Goal: Book appointment/travel/reservation

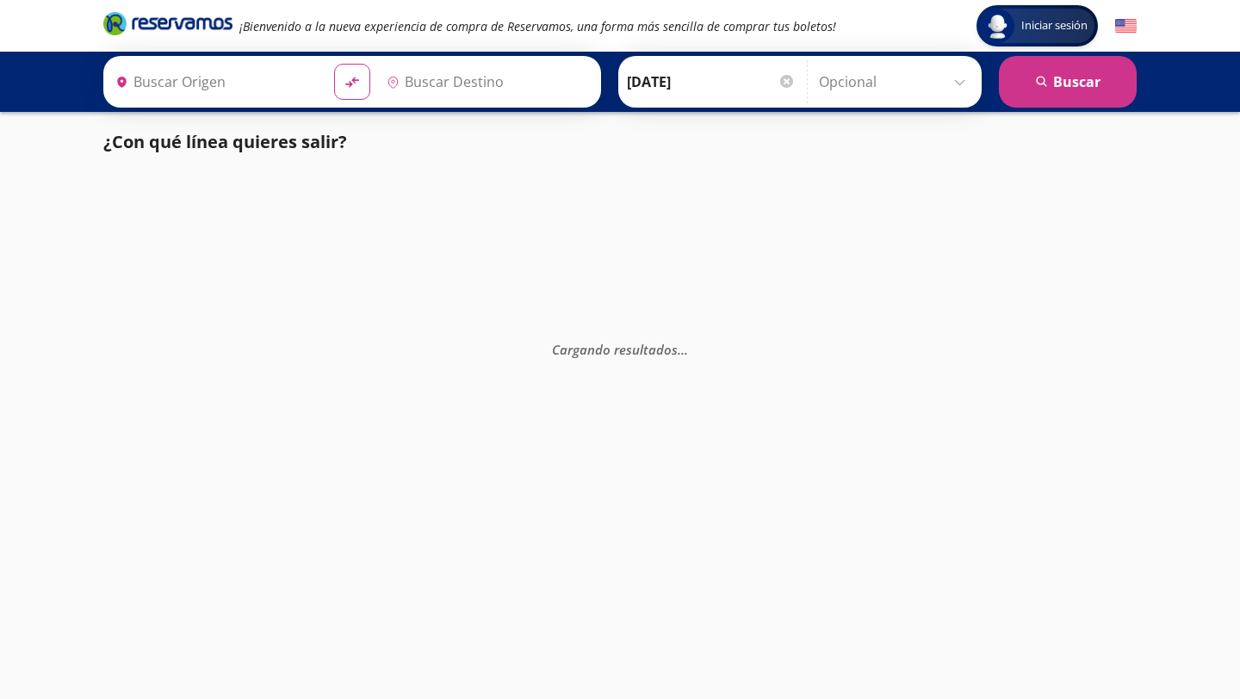
type input "[GEOGRAPHIC_DATA], [GEOGRAPHIC_DATA]"
type input "Toluca, [GEOGRAPHIC_DATA]"
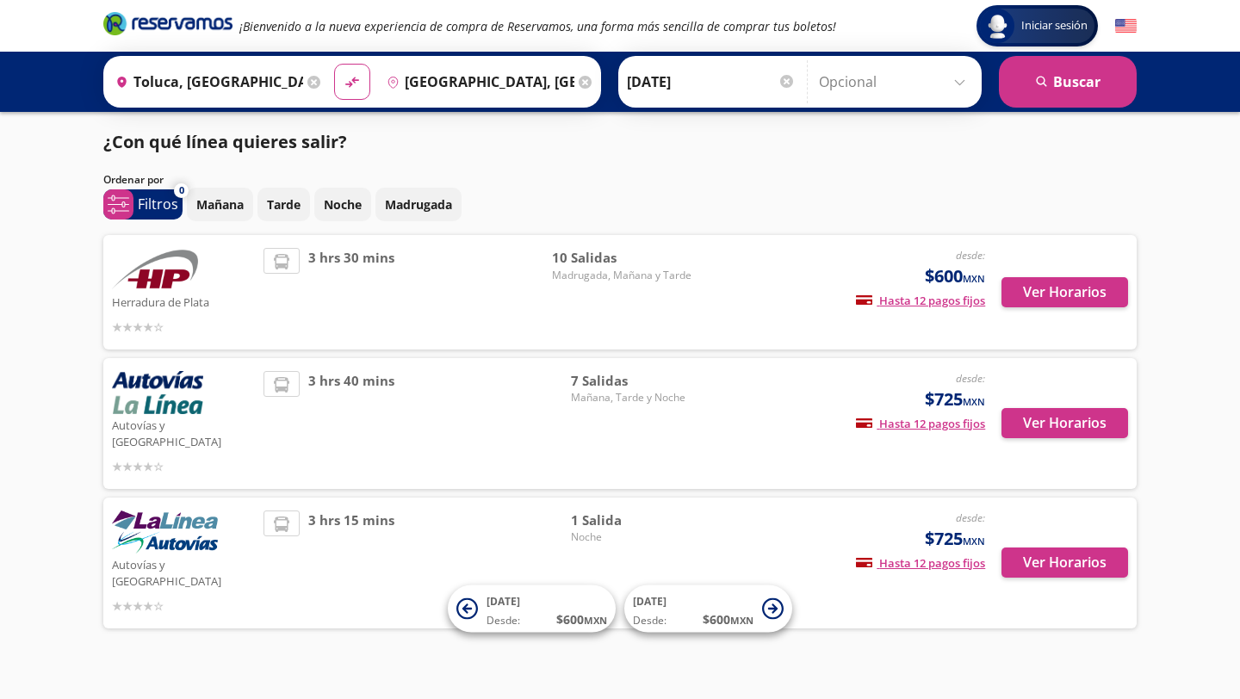
click at [343, 369] on div "Autovías y La Línea desde: $725 MXN Hasta 12 pagos fijos Pagos fijos en compras…" at bounding box center [620, 423] width 1034 height 131
click at [192, 395] on img at bounding box center [157, 392] width 91 height 43
click at [336, 383] on span "3 hrs 40 mins" at bounding box center [351, 423] width 86 height 105
click at [1030, 413] on button "Ver Horarios" at bounding box center [1065, 423] width 127 height 30
click at [935, 197] on div "Mañana Tarde Noche Madrugada" at bounding box center [662, 205] width 950 height 34
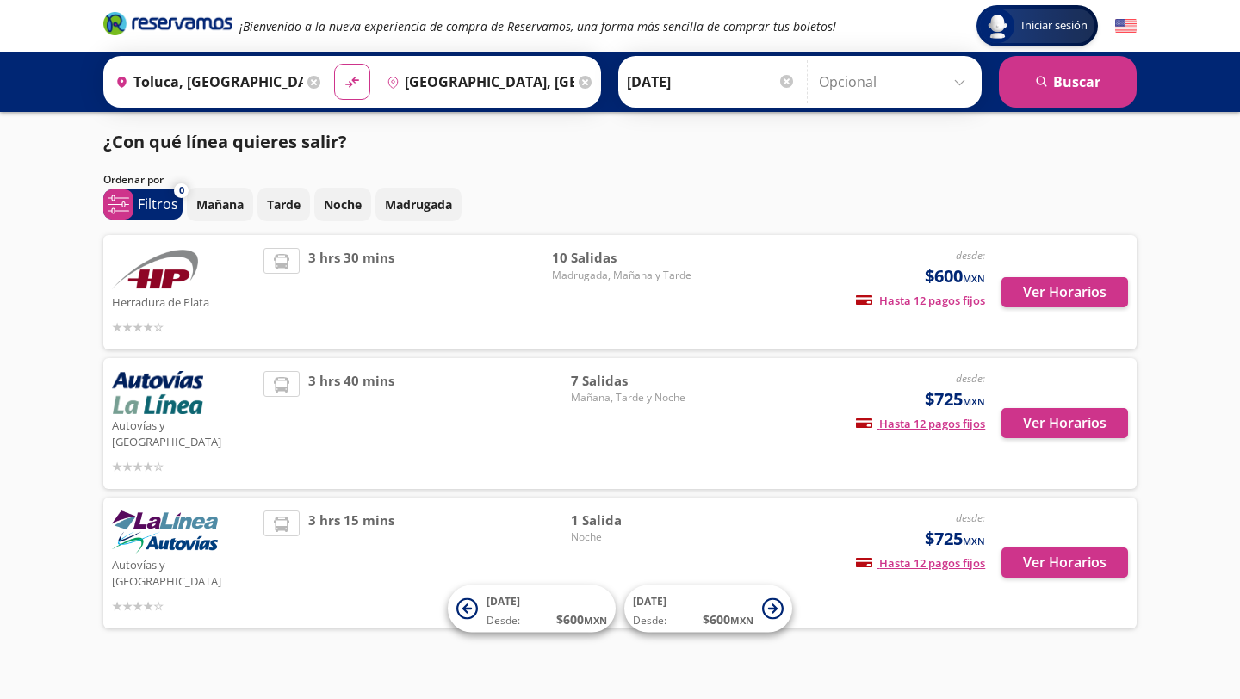
click at [625, 252] on span "10 Salidas" at bounding box center [622, 258] width 140 height 20
click at [583, 258] on span "10 Salidas" at bounding box center [622, 258] width 140 height 20
click at [1037, 286] on button "Ver Horarios" at bounding box center [1065, 292] width 127 height 30
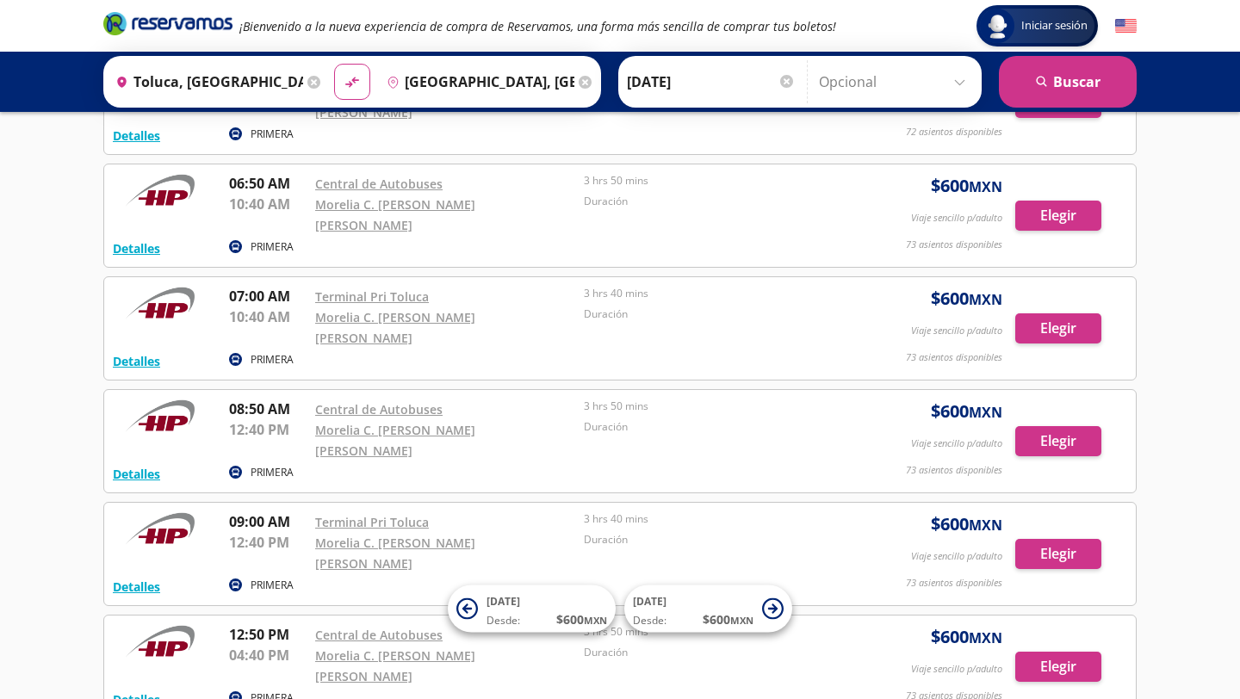
scroll to position [270, 0]
